Goal: Task Accomplishment & Management: Manage account settings

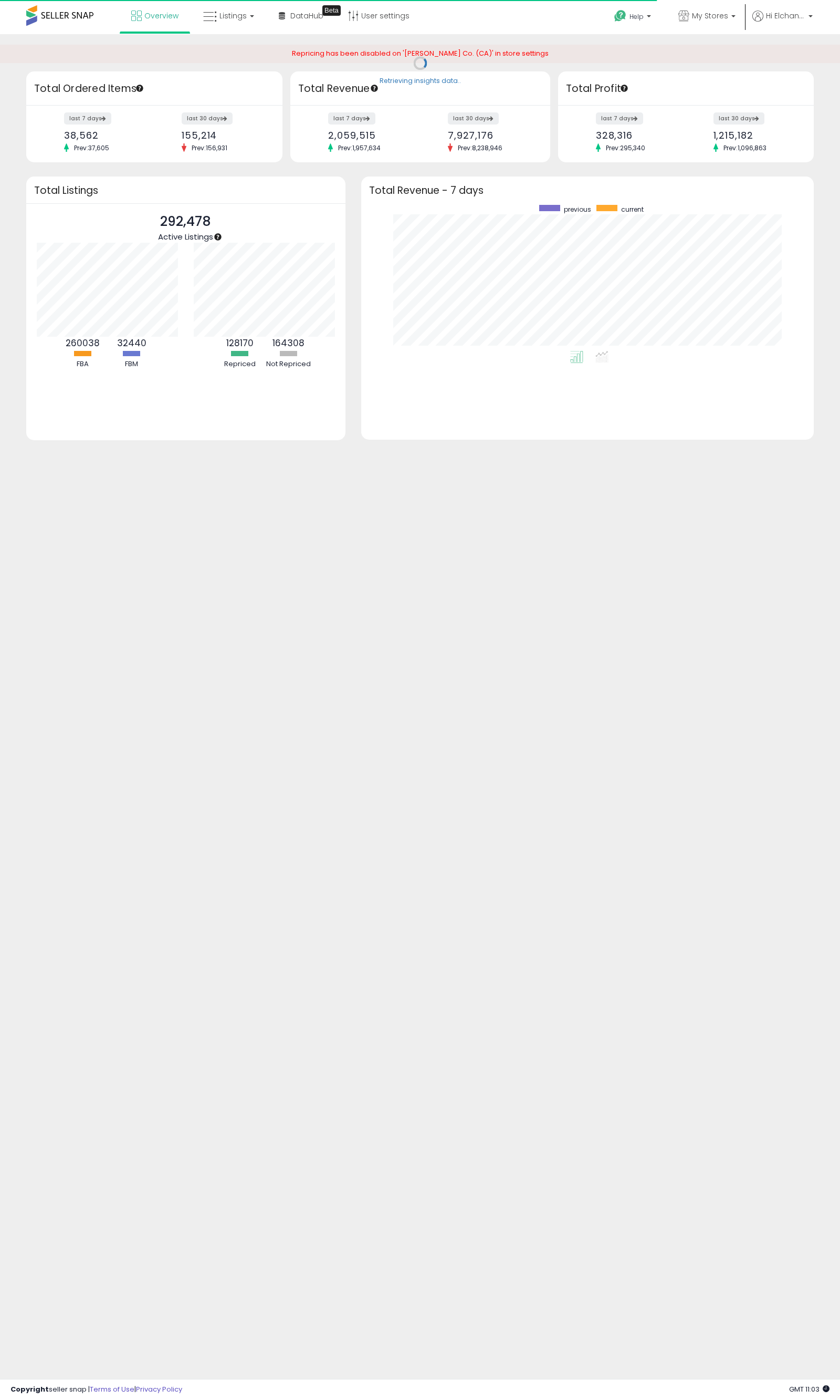
scroll to position [145, 432]
click at [242, 13] on span "Listings" at bounding box center [233, 16] width 28 height 10
click at [725, 20] on span "My Stores" at bounding box center [710, 16] width 36 height 10
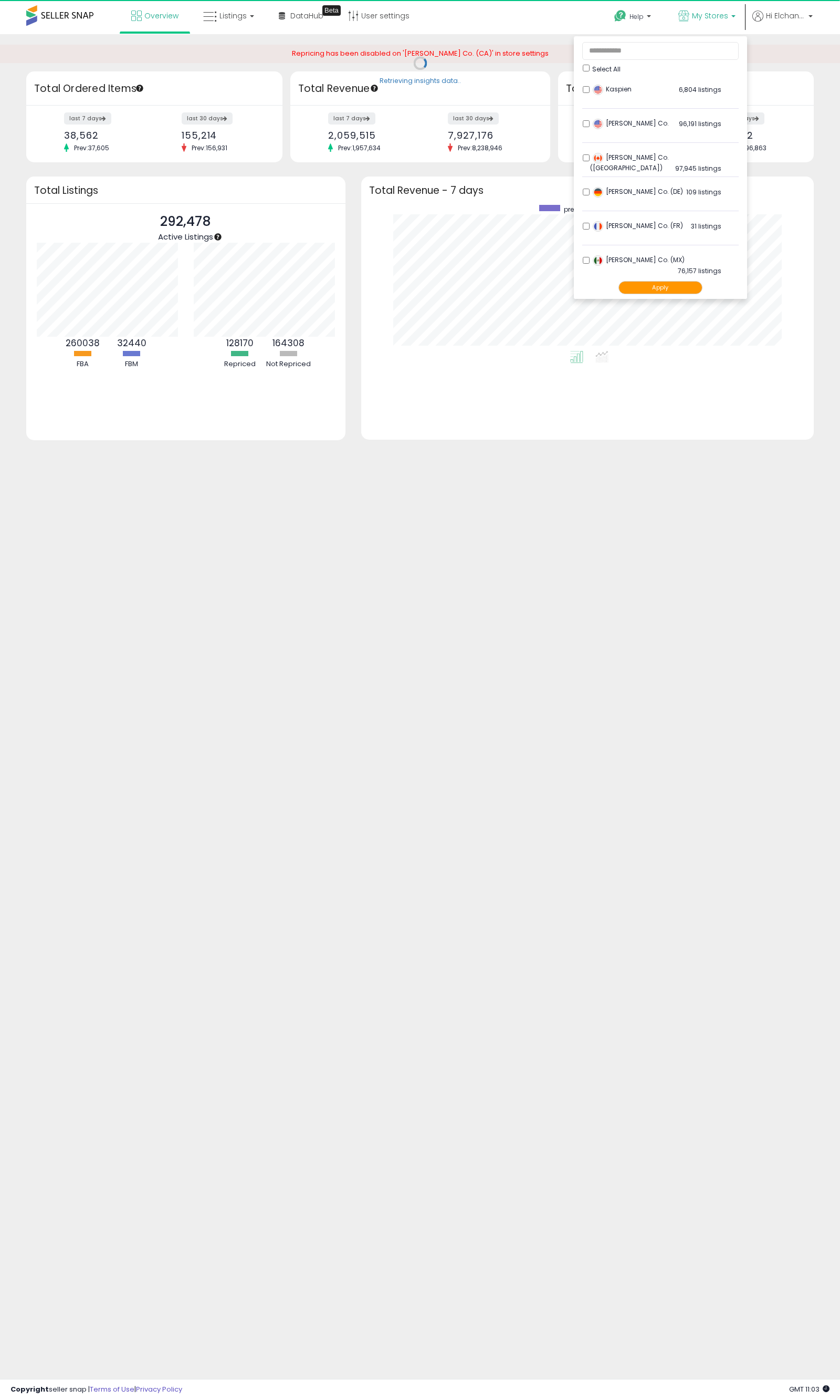
click at [642, 286] on button "Apply" at bounding box center [660, 287] width 84 height 13
click at [646, 286] on button "Apply" at bounding box center [660, 287] width 84 height 13
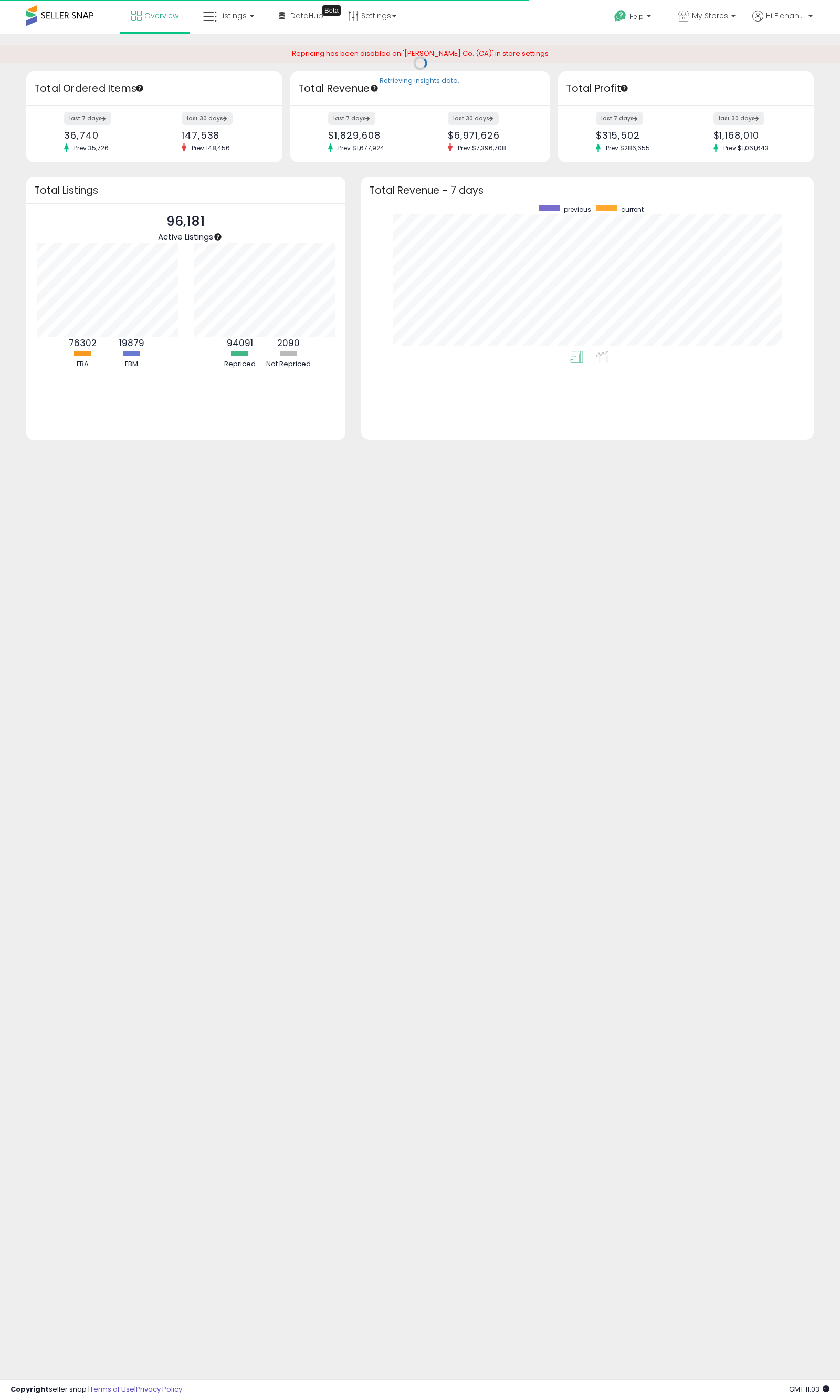
scroll to position [145, 432]
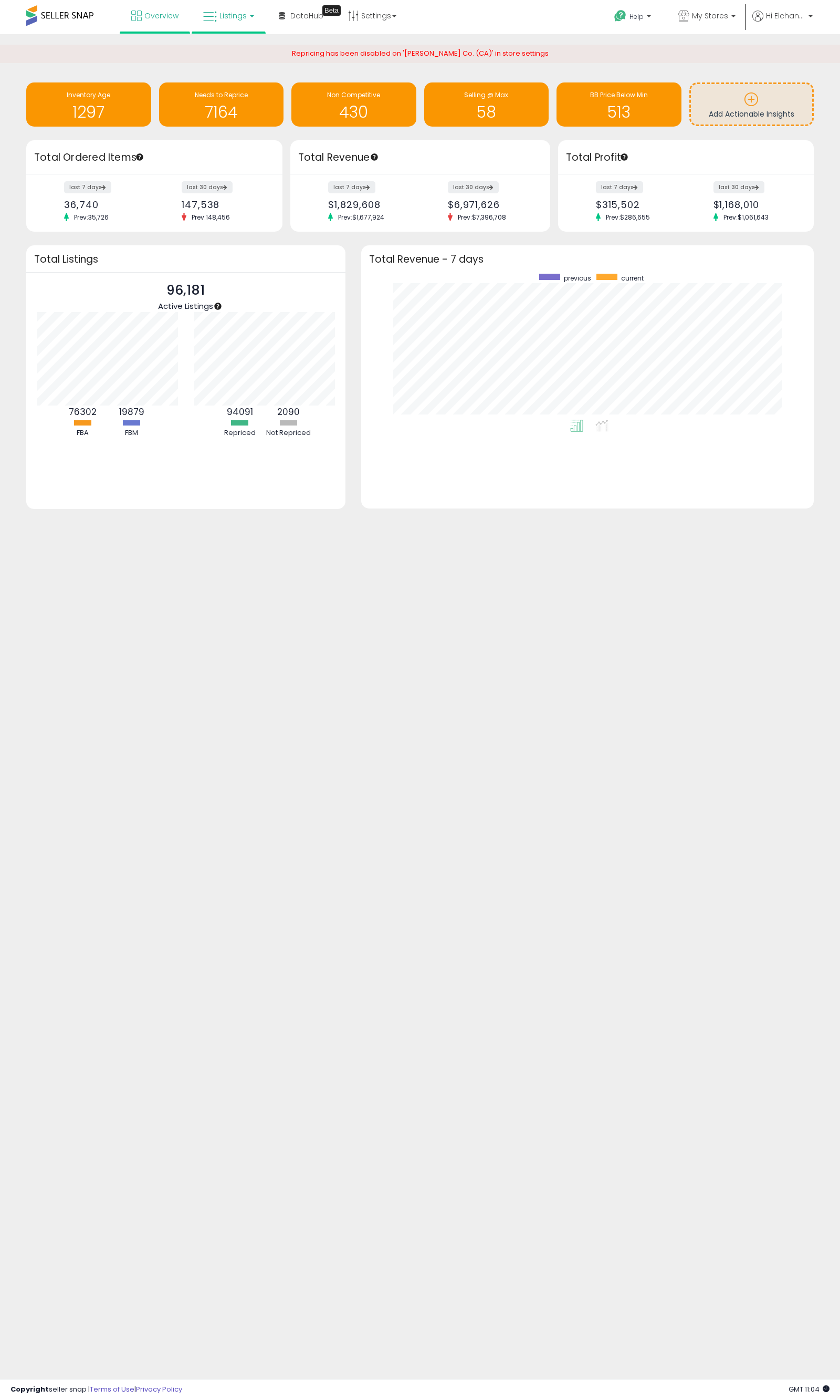
click at [235, 23] on link "Listings" at bounding box center [229, 16] width 67 height 32
click at [233, 51] on icon at bounding box center [237, 52] width 46 height 14
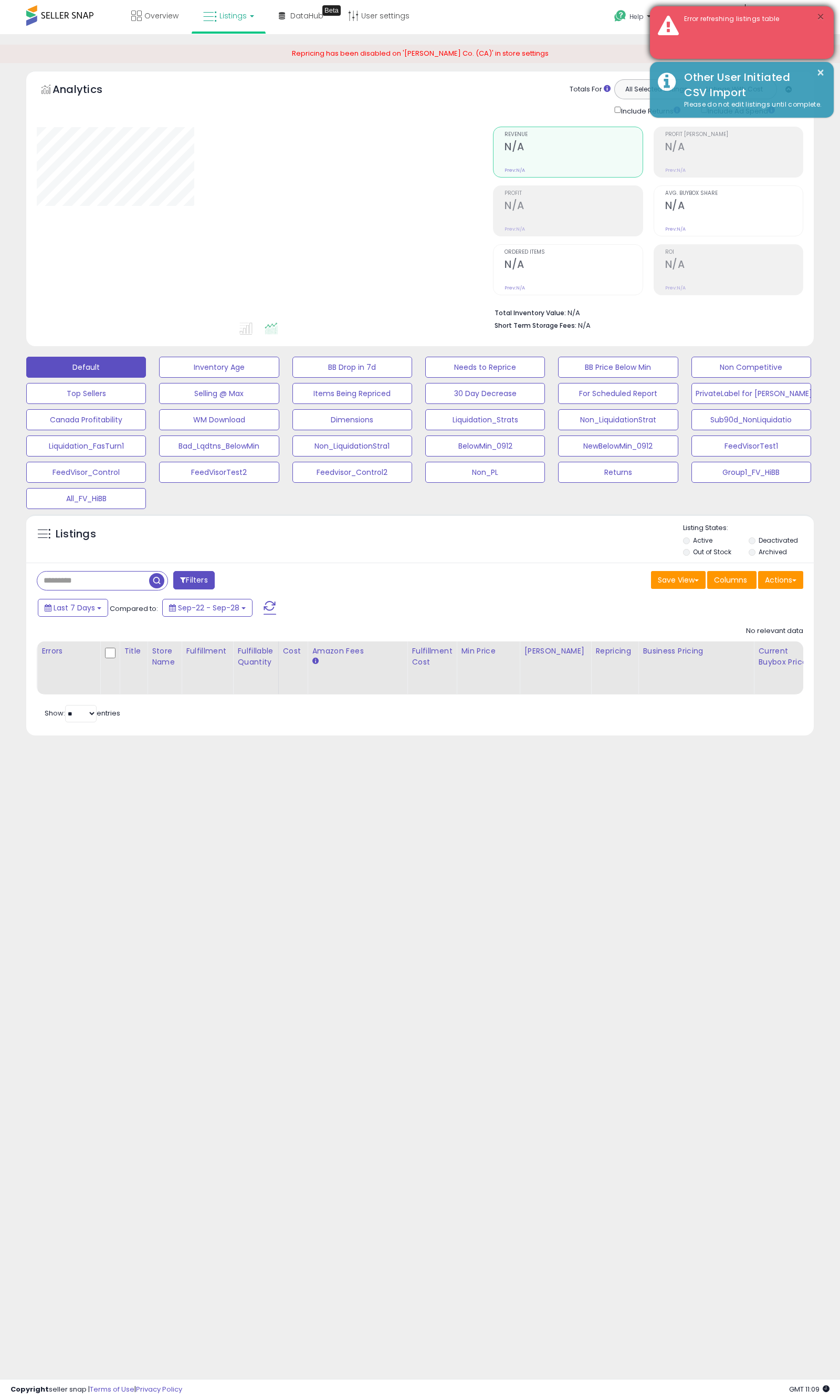
click at [820, 16] on button "×" at bounding box center [820, 17] width 9 height 13
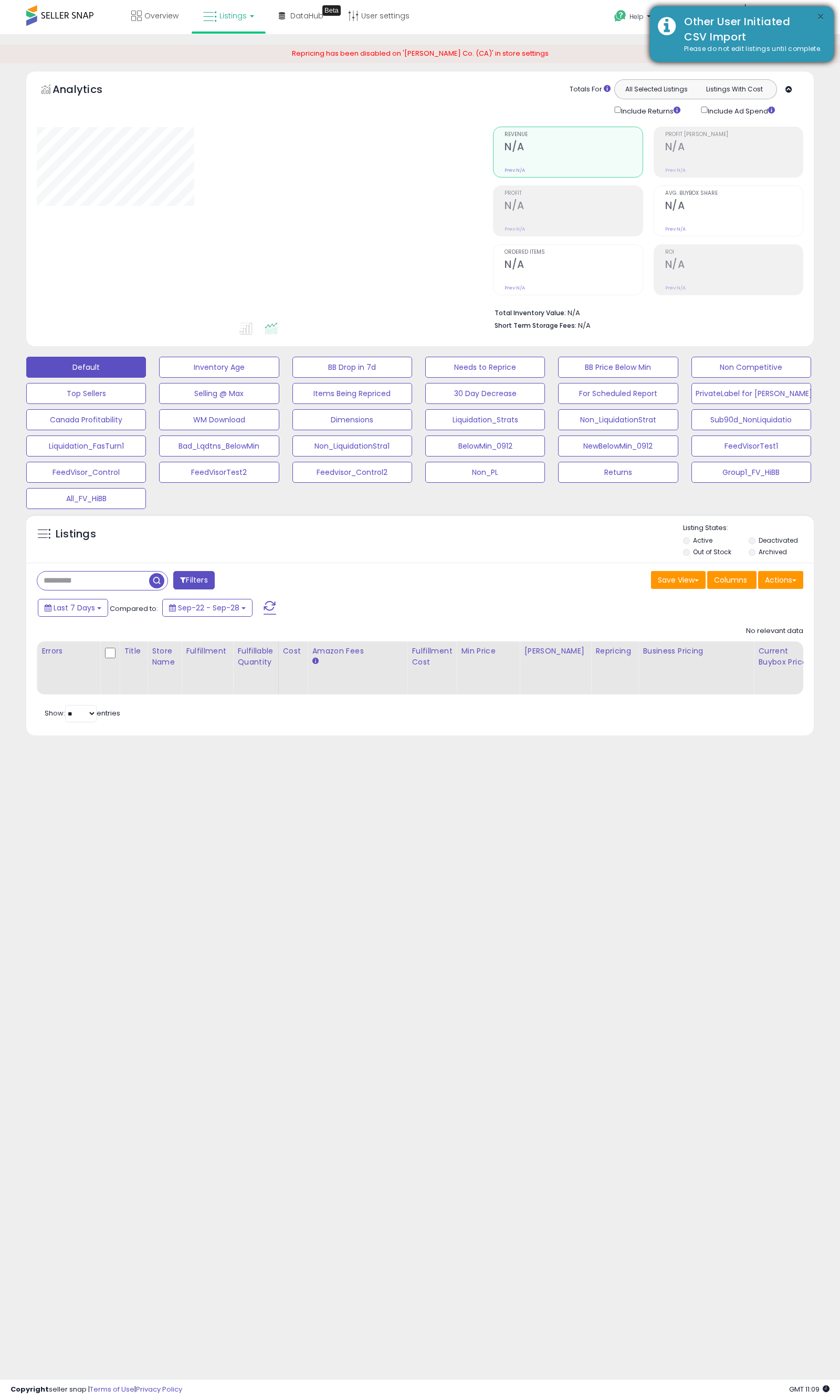
click at [819, 16] on button "×" at bounding box center [820, 17] width 9 height 13
